Goal: Check status: Check status

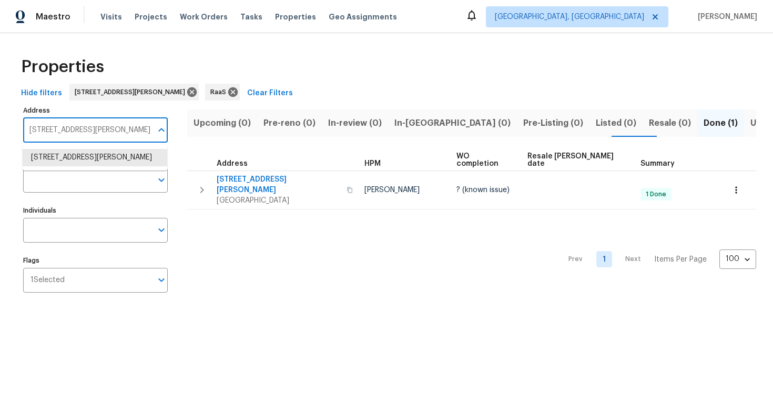
click at [78, 130] on input "[STREET_ADDRESS][PERSON_NAME]" at bounding box center [87, 130] width 129 height 25
paste input "[STREET_ADDRESS]"
type input "[STREET_ADDRESS]"
click at [86, 159] on li "7110 Ravenwood Ln Lithonia GA 30038" at bounding box center [95, 157] width 145 height 17
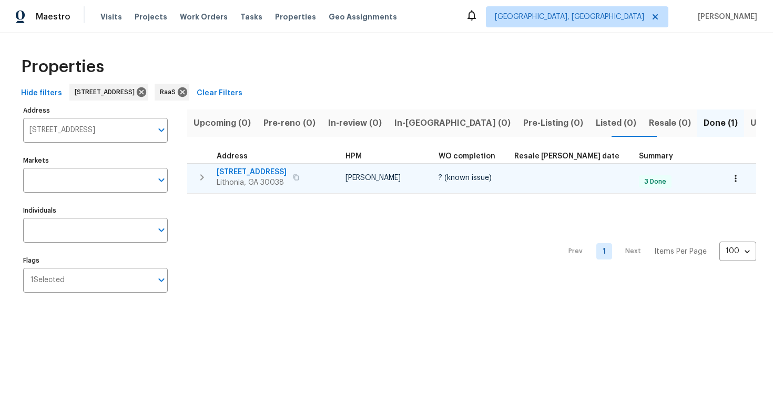
click at [265, 167] on span "7110 Ravenwood Ln" at bounding box center [252, 172] width 70 height 11
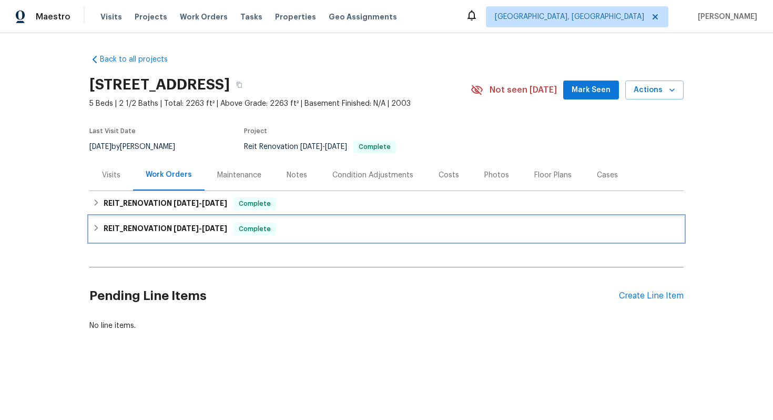
click at [241, 232] on span "Complete" at bounding box center [255, 229] width 41 height 11
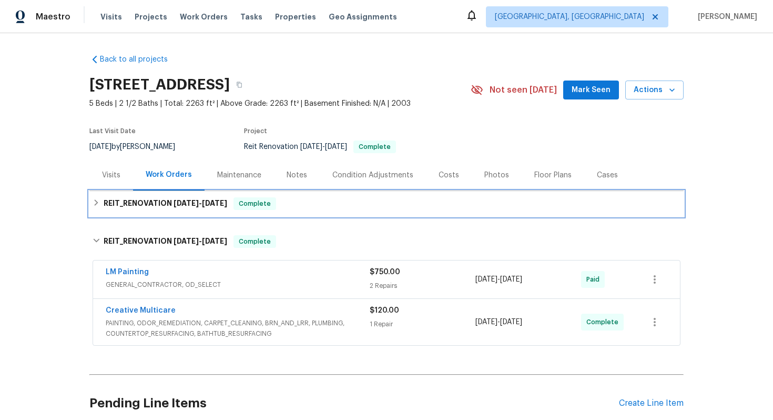
click at [186, 199] on span "[DATE]" at bounding box center [186, 202] width 25 height 7
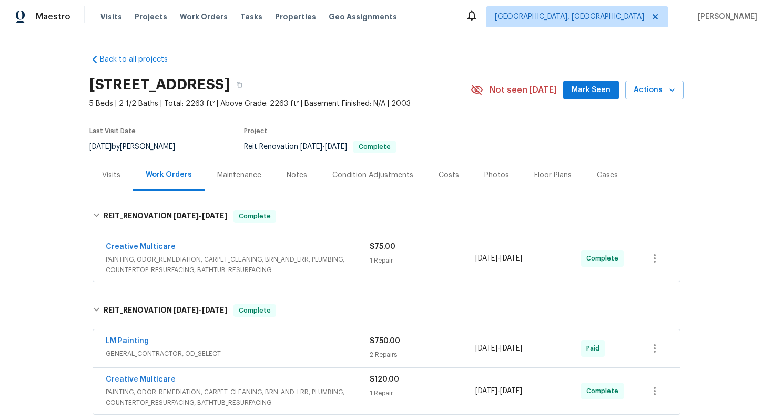
click at [442, 258] on div "1 Repair" at bounding box center [423, 260] width 106 height 11
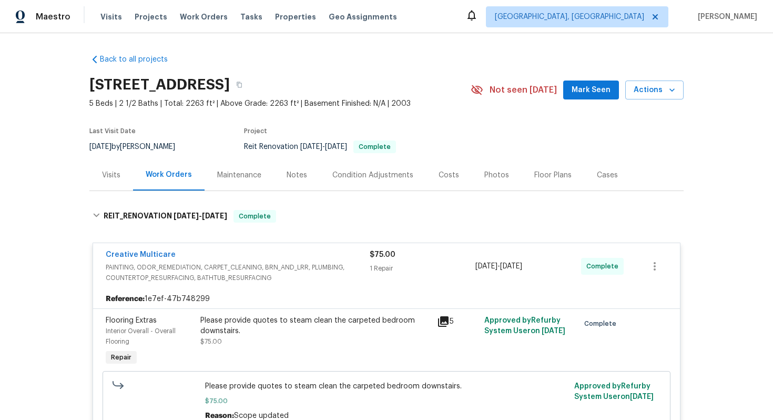
click at [442, 258] on div "$75.00" at bounding box center [423, 254] width 106 height 11
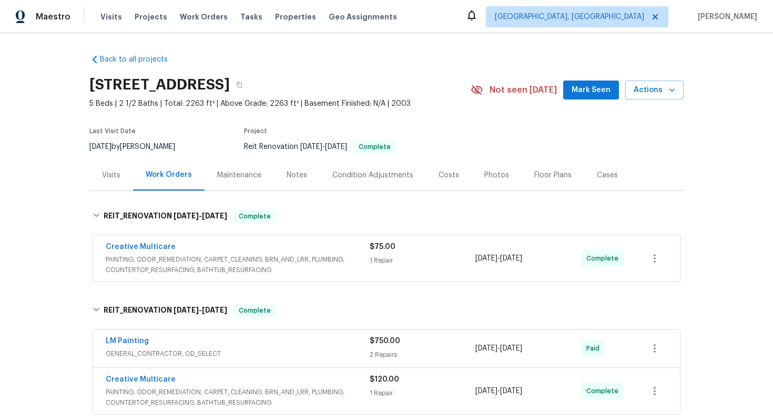
click at [446, 176] on div "Costs" at bounding box center [449, 175] width 21 height 11
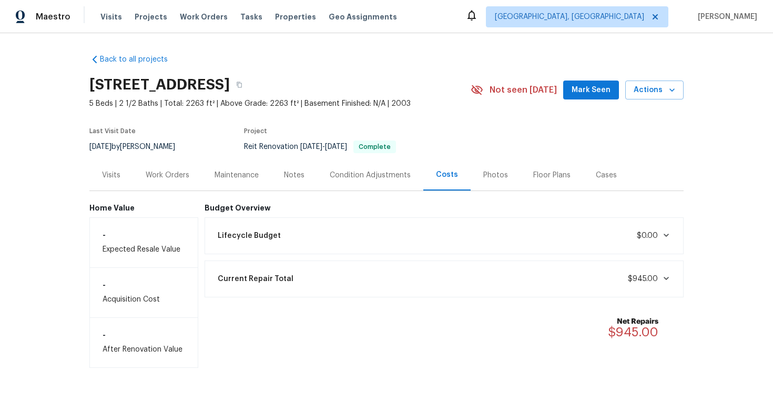
click at [164, 180] on div "Work Orders" at bounding box center [167, 174] width 69 height 31
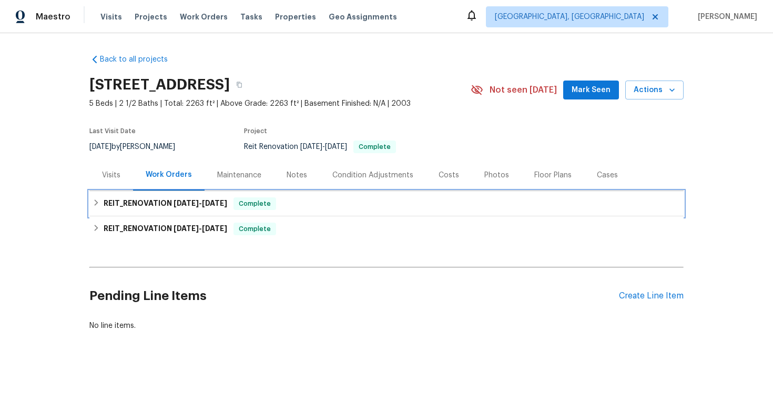
click at [163, 197] on h6 "REIT_RENOVATION [DATE] - [DATE]" at bounding box center [166, 203] width 124 height 13
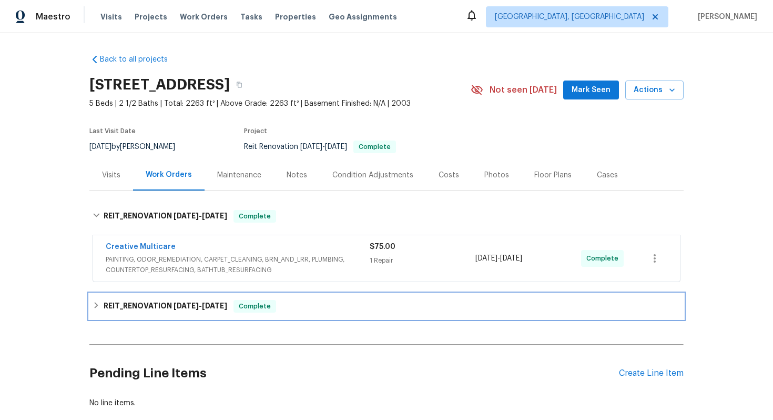
click at [139, 306] on h6 "REIT_RENOVATION [DATE] - [DATE]" at bounding box center [166, 306] width 124 height 13
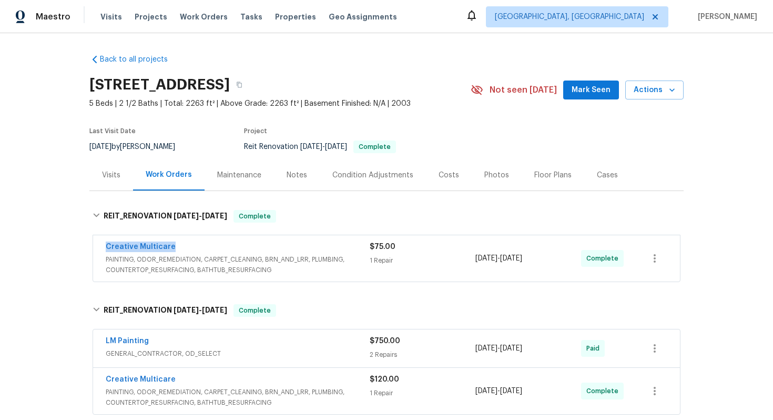
drag, startPoint x: 97, startPoint y: 242, endPoint x: 299, endPoint y: 243, distance: 201.5
click at [299, 243] on div "Creative Multicare PAINTING, ODOR_REMEDIATION, CARPET_CLEANING, BRN_AND_LRR, PL…" at bounding box center [386, 258] width 587 height 46
copy link "Creative Multicare"
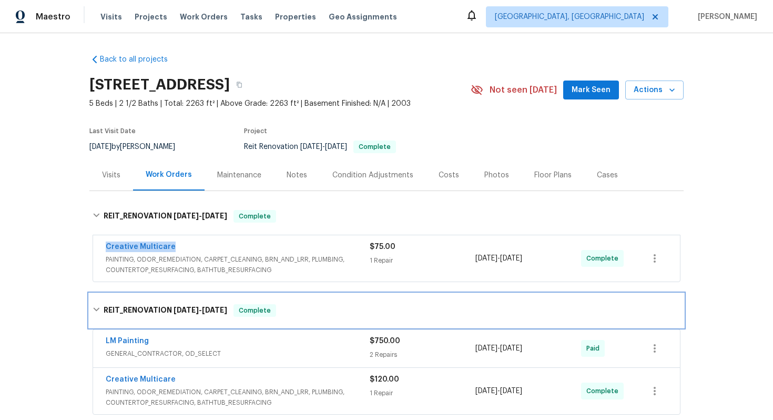
click at [118, 314] on h6 "REIT_RENOVATION [DATE] - [DATE]" at bounding box center [166, 310] width 124 height 13
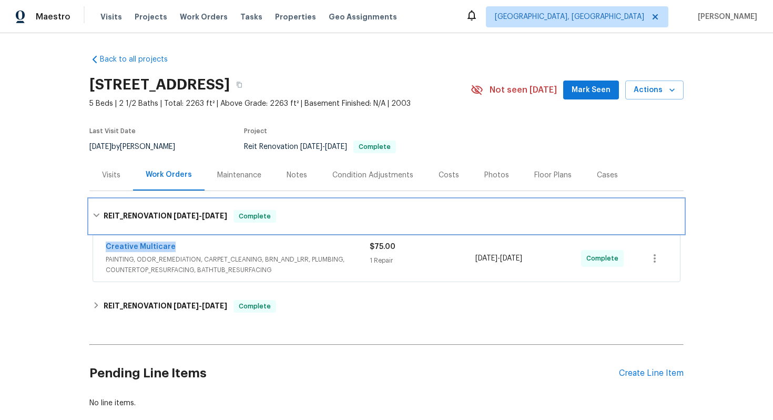
click at [94, 219] on div "REIT_RENOVATION [DATE] - [DATE] Complete" at bounding box center [387, 216] width 588 height 13
